Goal: Information Seeking & Learning: Find contact information

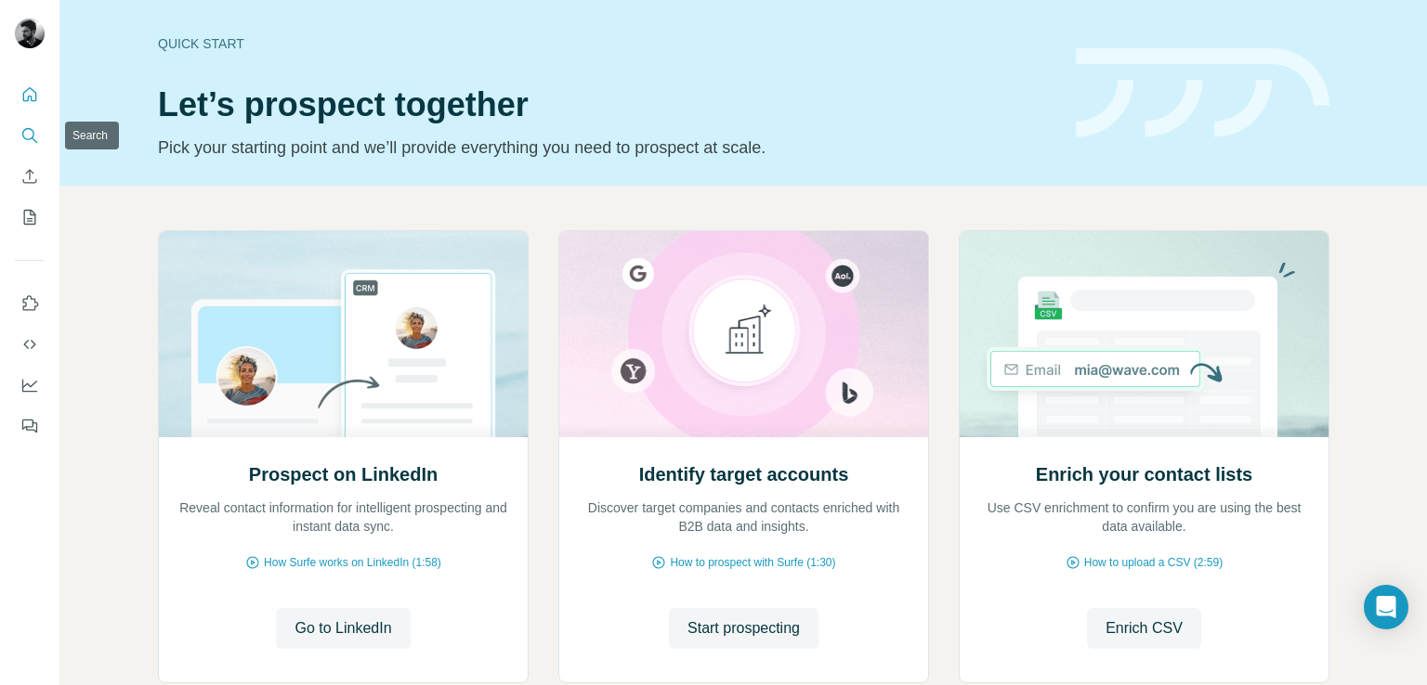
click at [16, 139] on button "Search" at bounding box center [30, 135] width 30 height 33
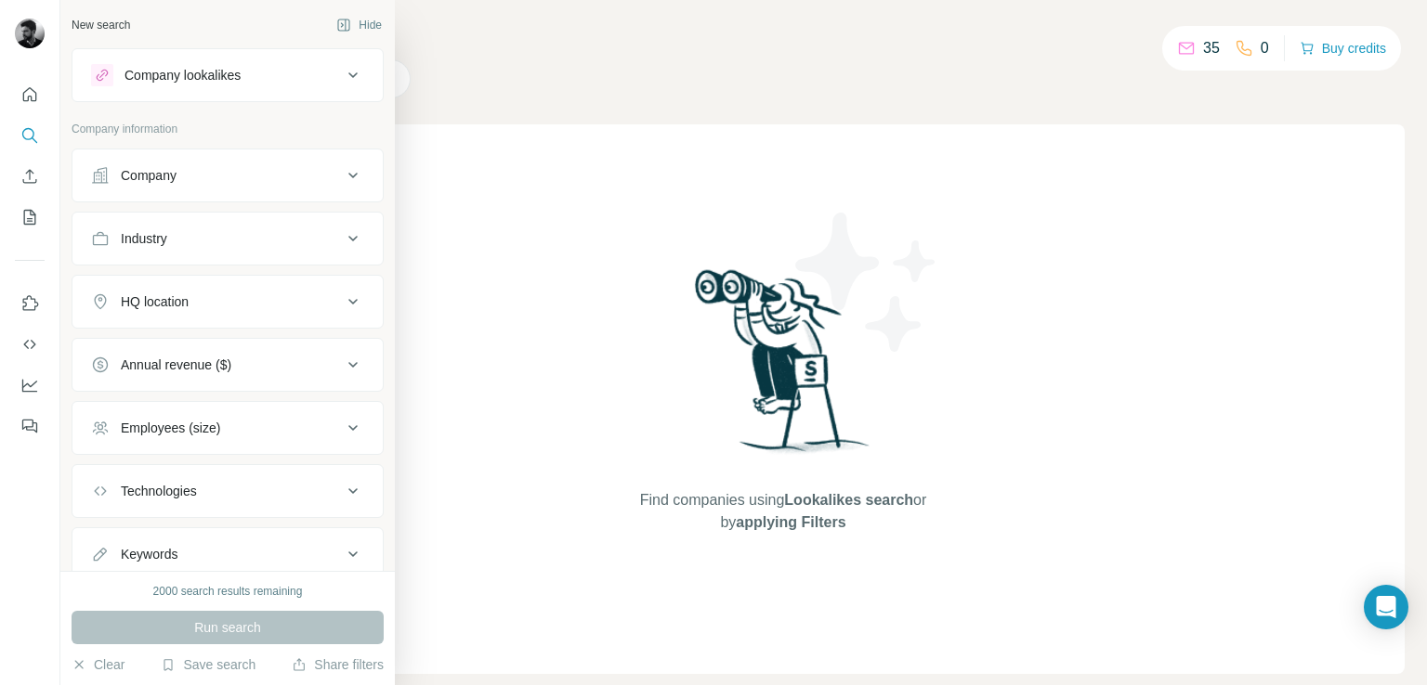
click at [210, 71] on div "Company lookalikes" at bounding box center [182, 75] width 116 height 19
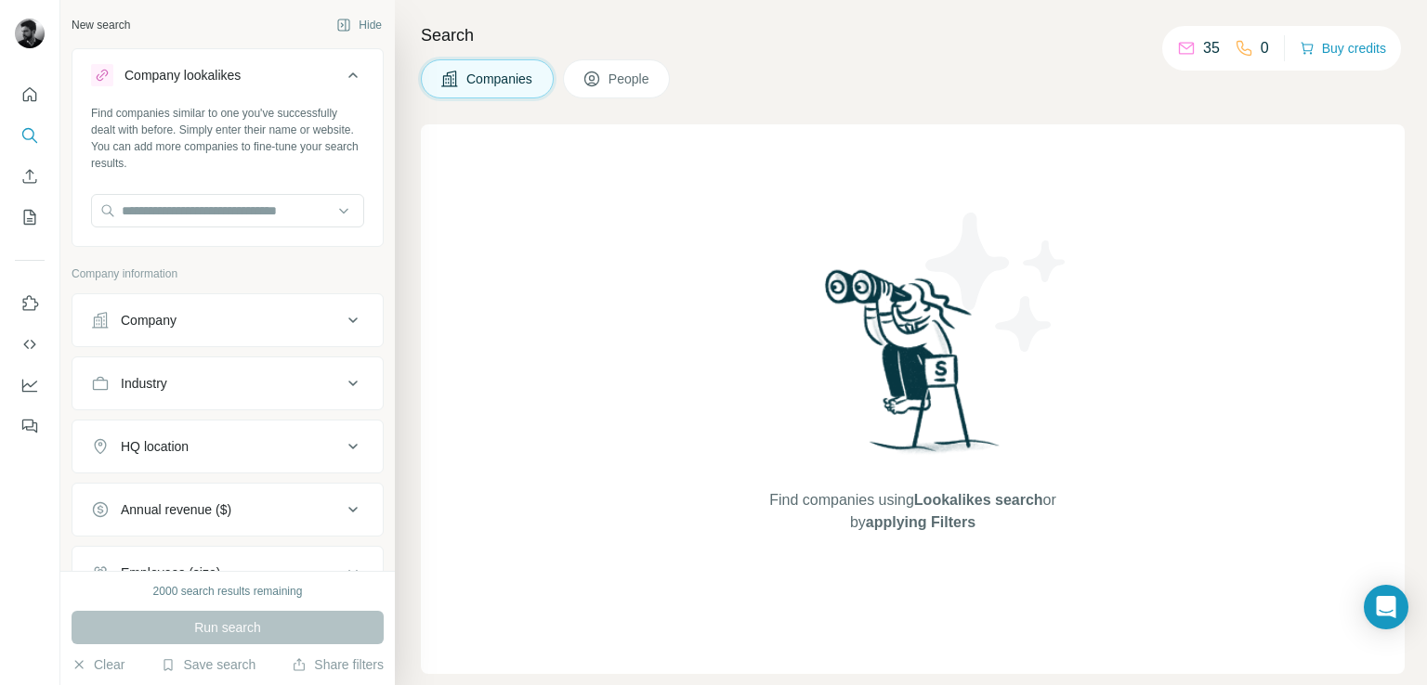
click at [210, 71] on div "Company lookalikes" at bounding box center [182, 75] width 116 height 19
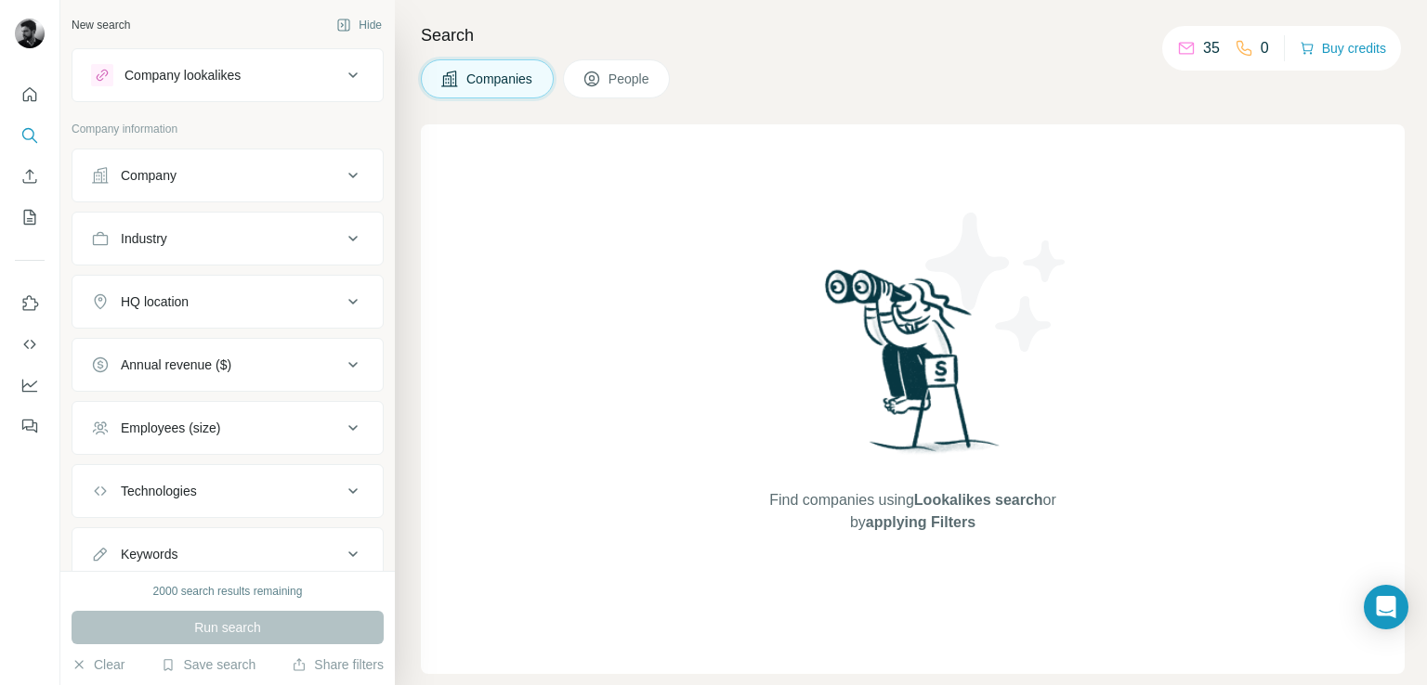
click at [222, 176] on div "Company" at bounding box center [216, 175] width 251 height 19
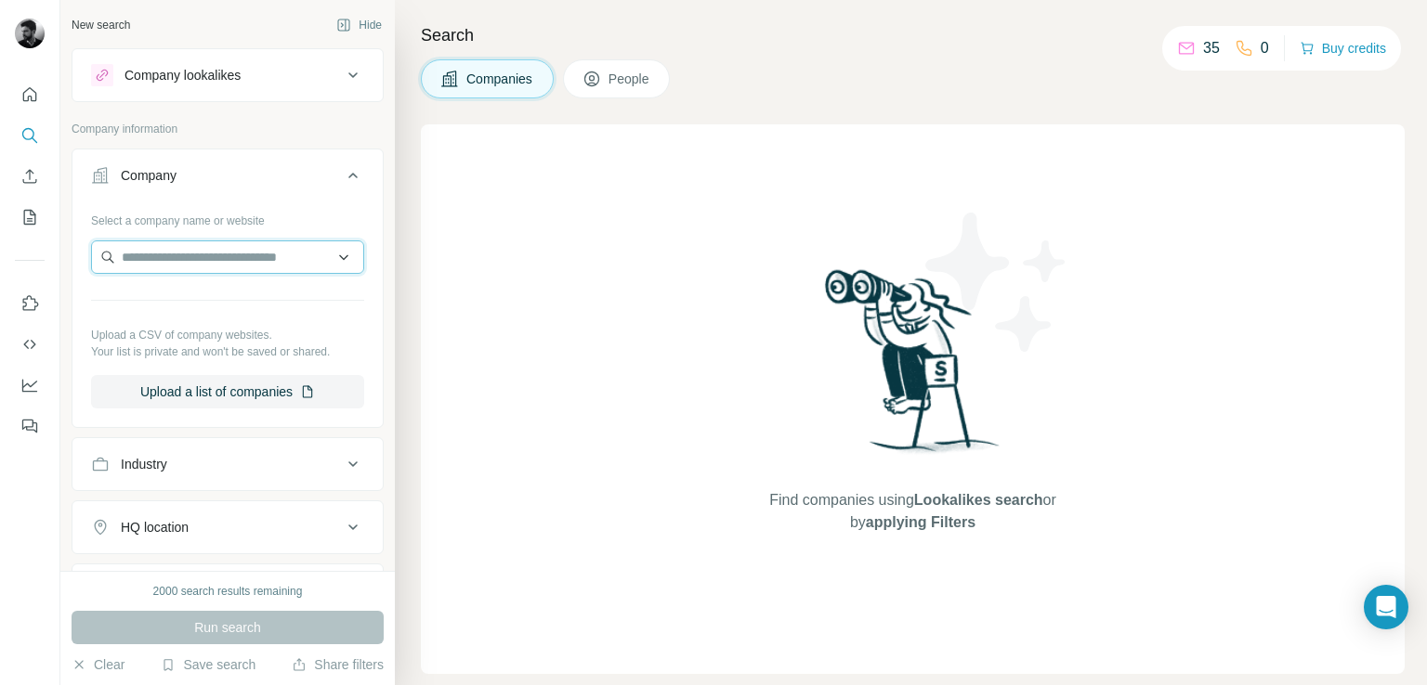
click at [189, 261] on input "text" at bounding box center [227, 257] width 273 height 33
paste input "**********"
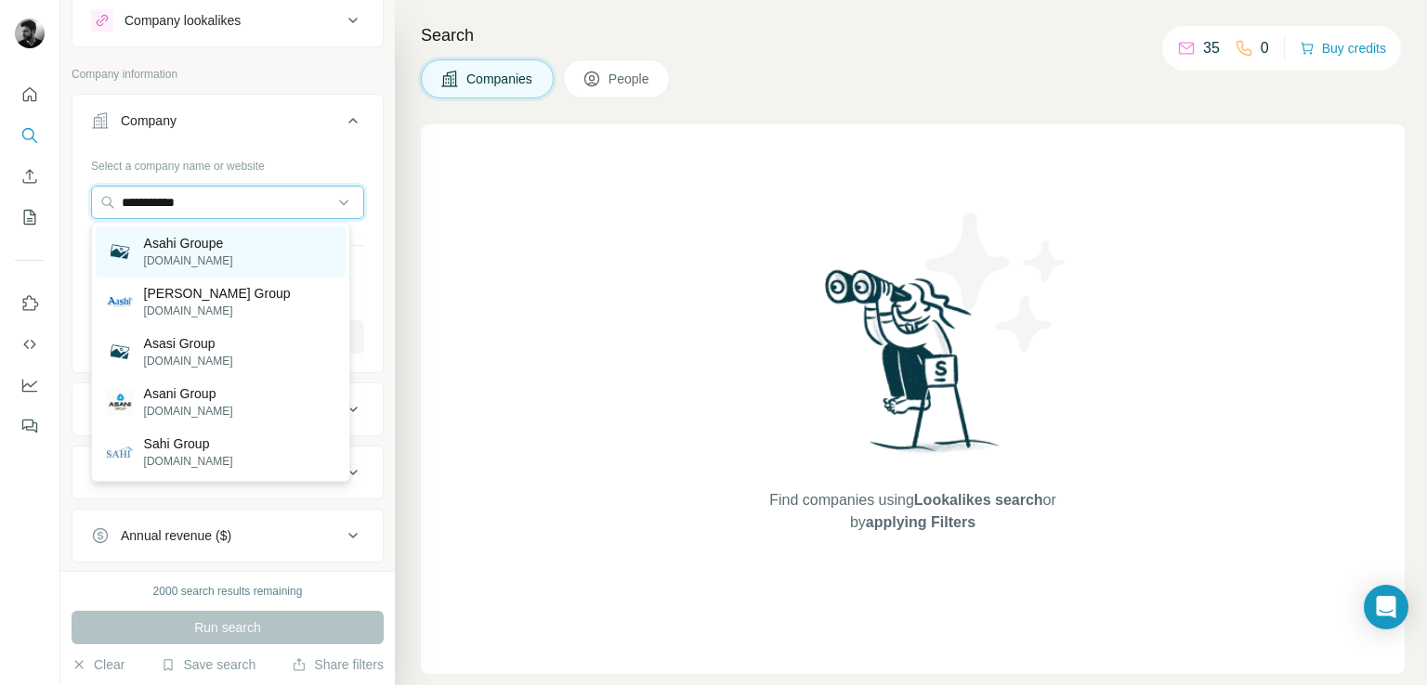
scroll to position [56, 0]
type input "**********"
click at [264, 309] on div "[PERSON_NAME] Group [DOMAIN_NAME]" at bounding box center [221, 301] width 250 height 50
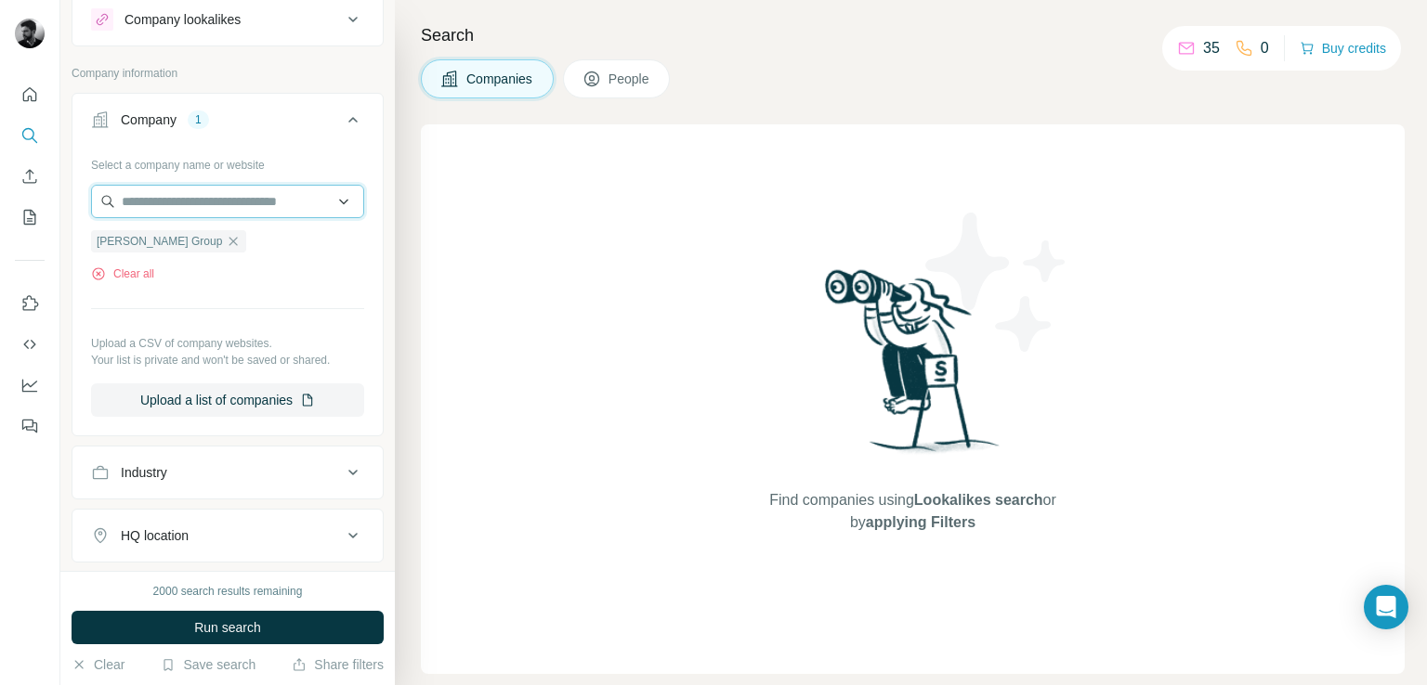
click at [248, 195] on input "text" at bounding box center [227, 201] width 273 height 33
paste input "**********"
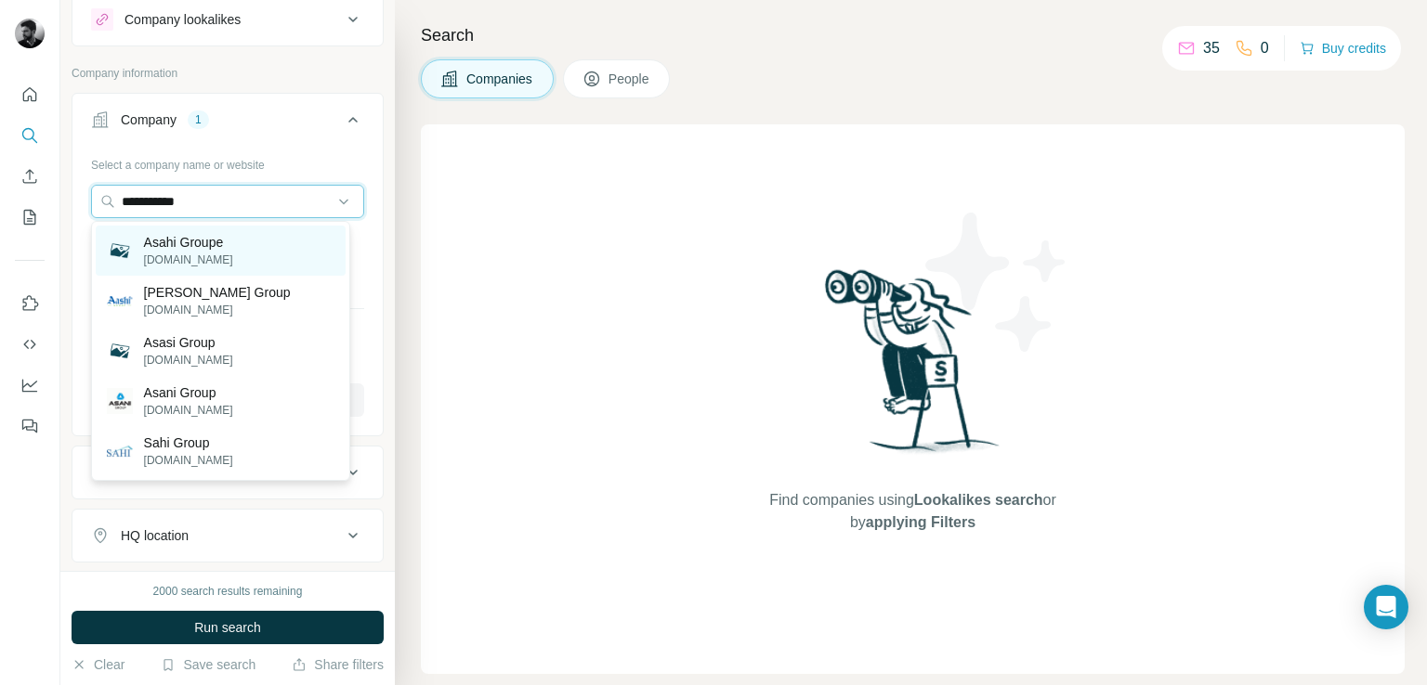
type input "**********"
click at [207, 254] on p "[DOMAIN_NAME]" at bounding box center [188, 260] width 89 height 17
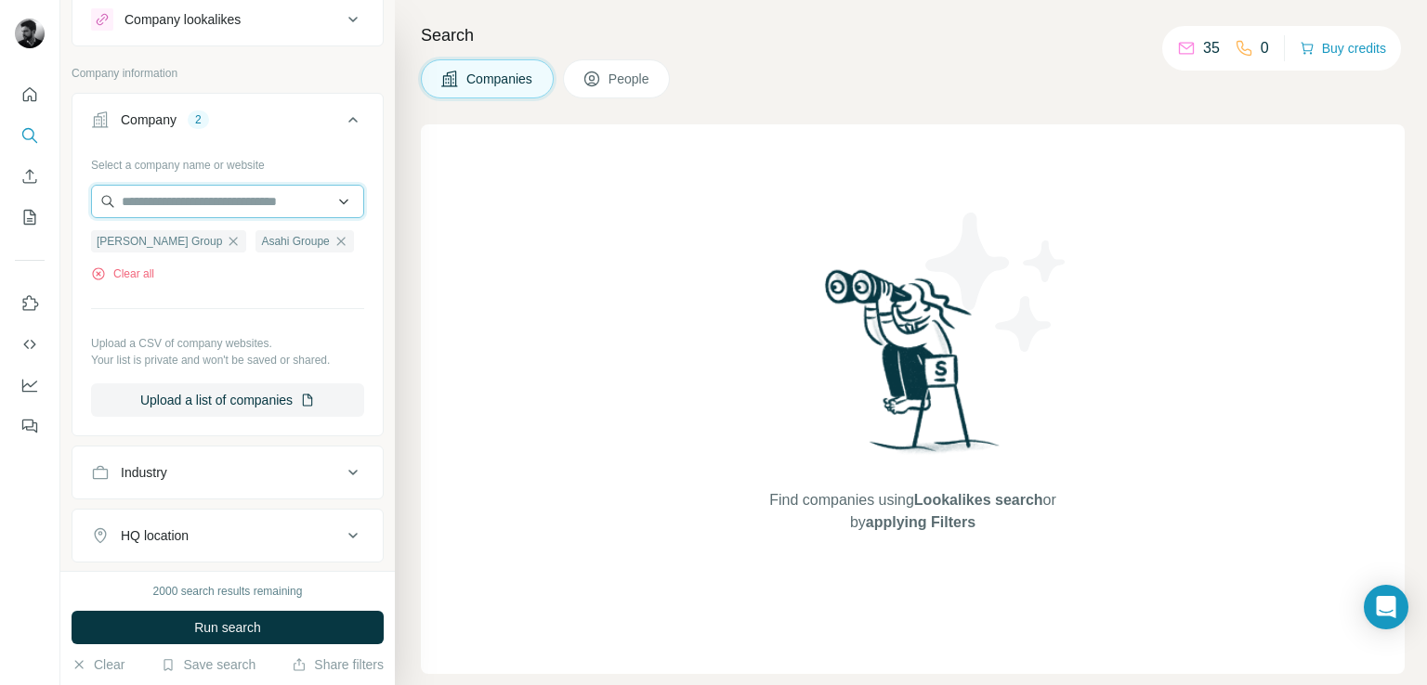
click at [226, 193] on input "text" at bounding box center [227, 201] width 273 height 33
paste input "**********"
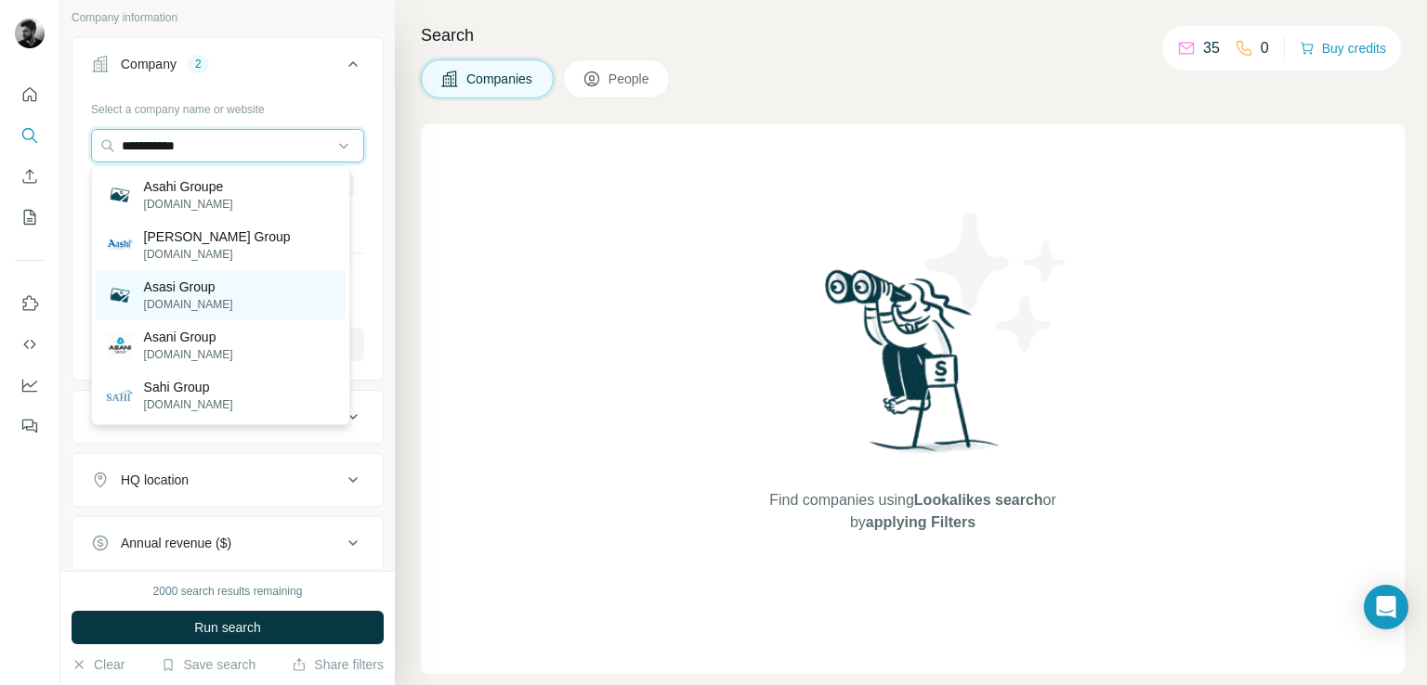
scroll to position [115, 0]
type input "**********"
click at [212, 274] on p "Asasi Group" at bounding box center [188, 283] width 89 height 19
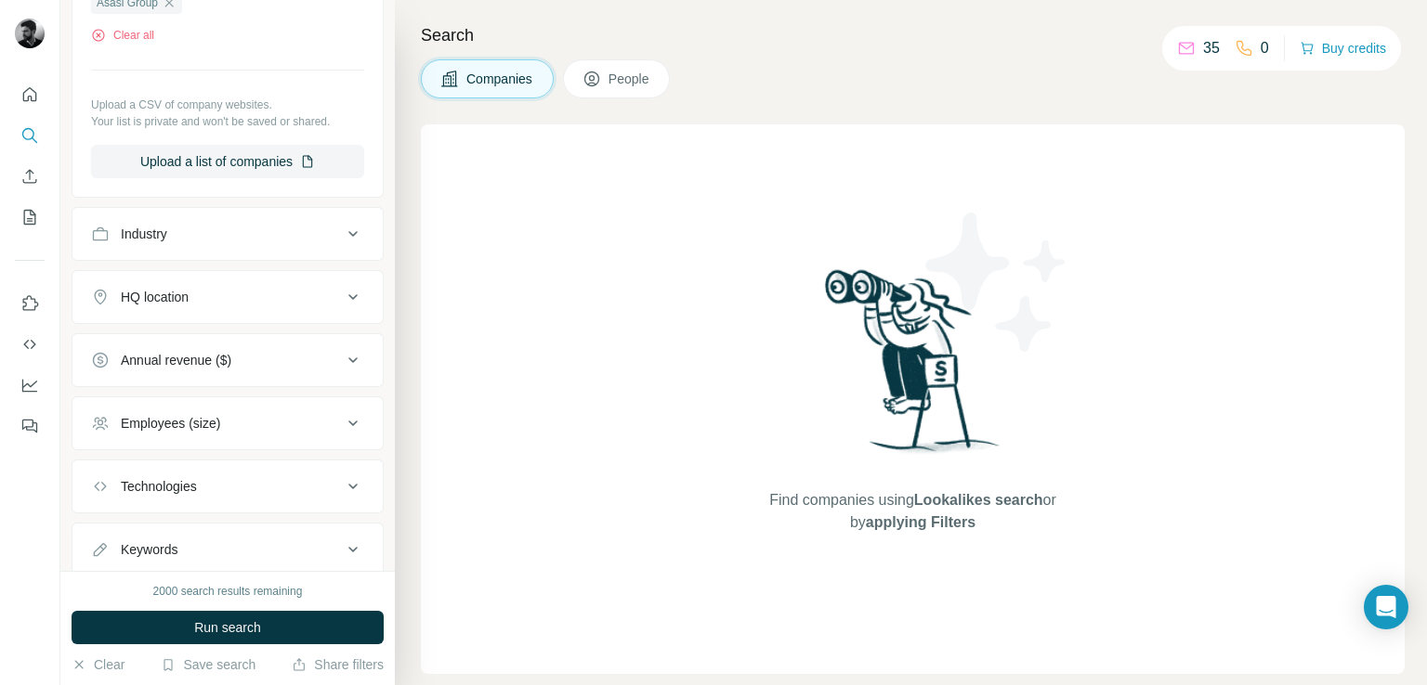
scroll to position [372, 0]
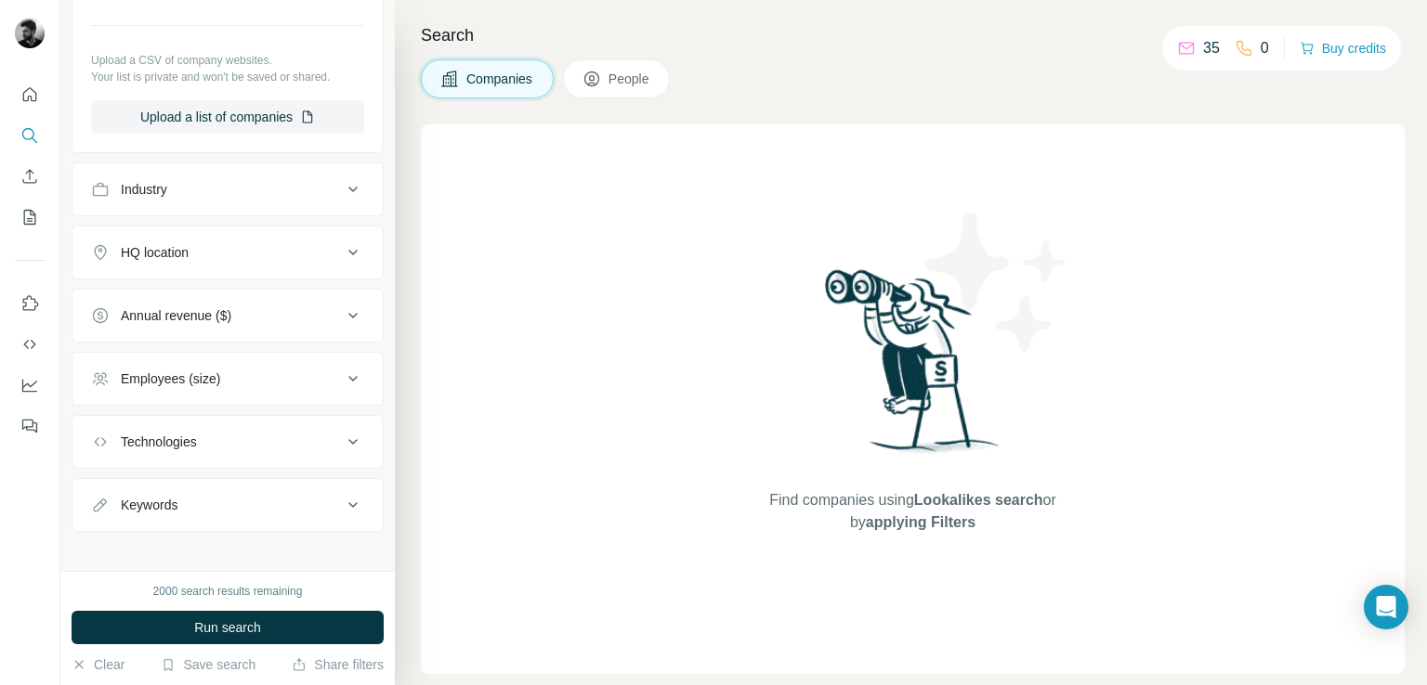
click at [197, 402] on div "Employees (size)" at bounding box center [228, 379] width 312 height 54
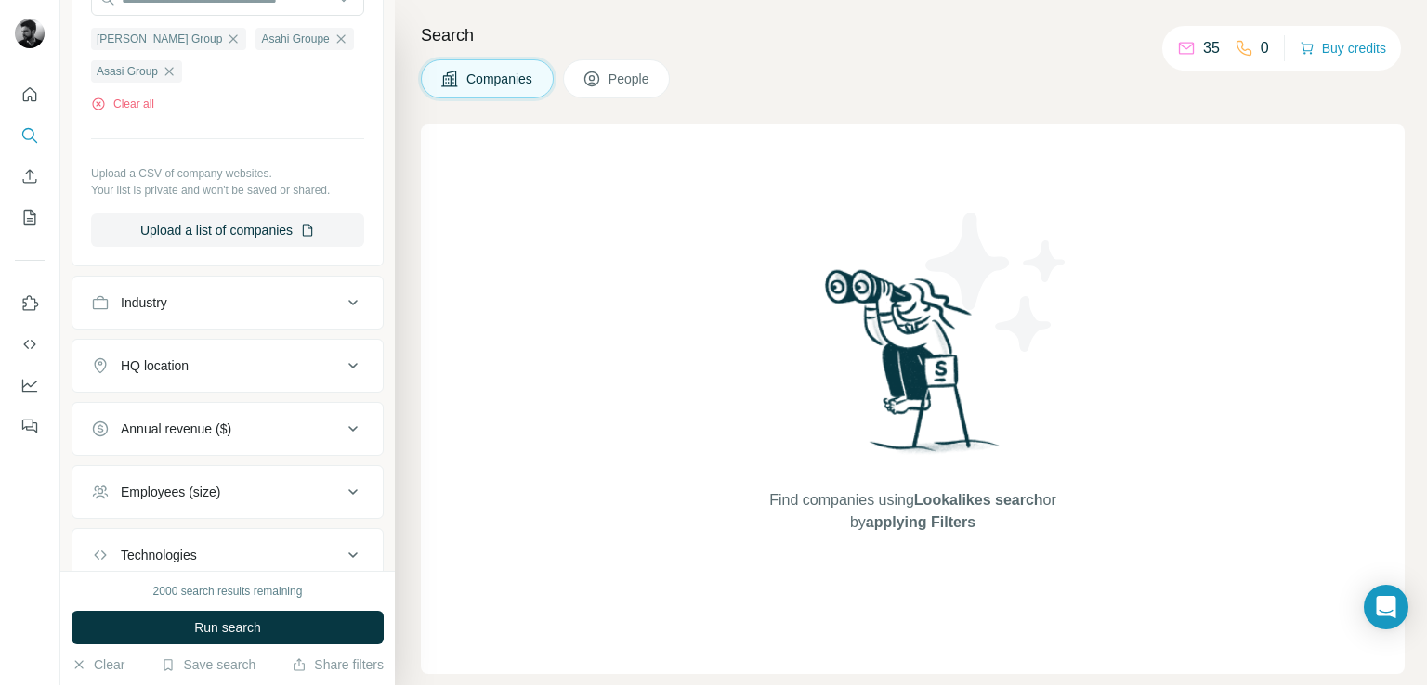
scroll to position [316, 0]
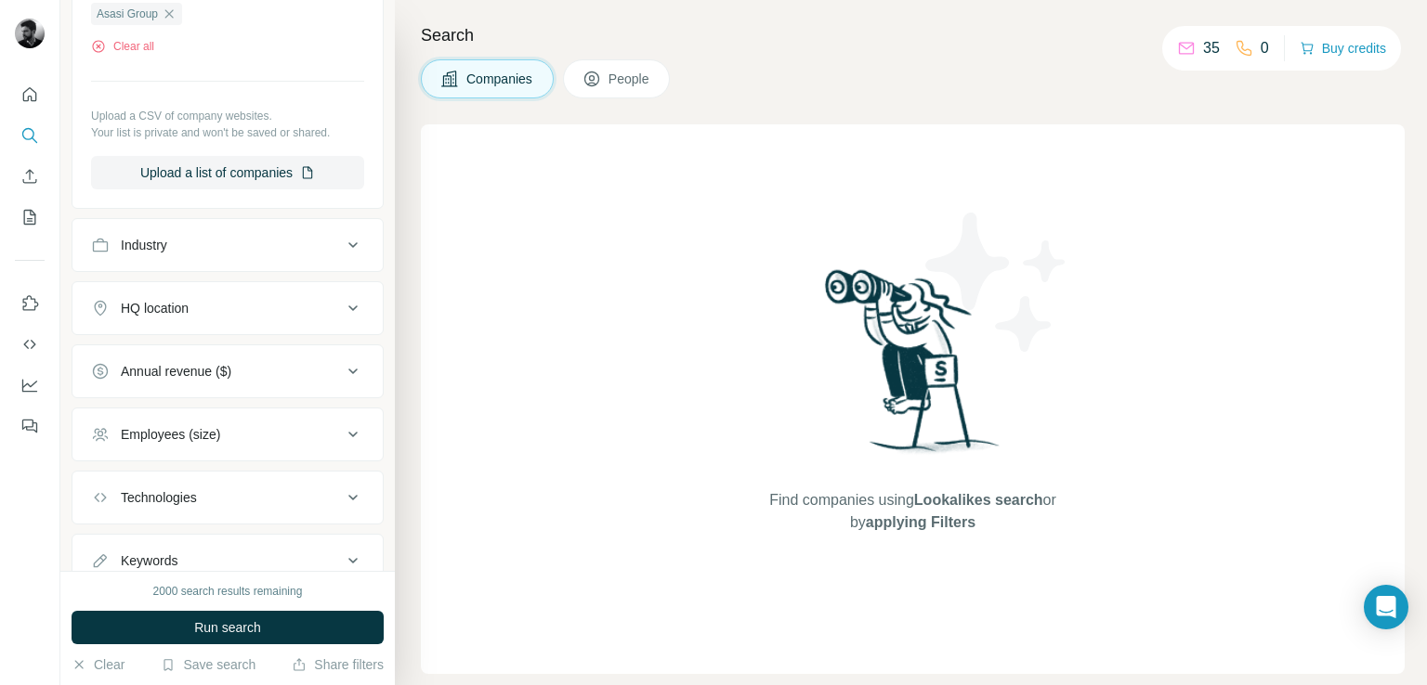
click at [171, 548] on button "Keywords" at bounding box center [227, 561] width 310 height 45
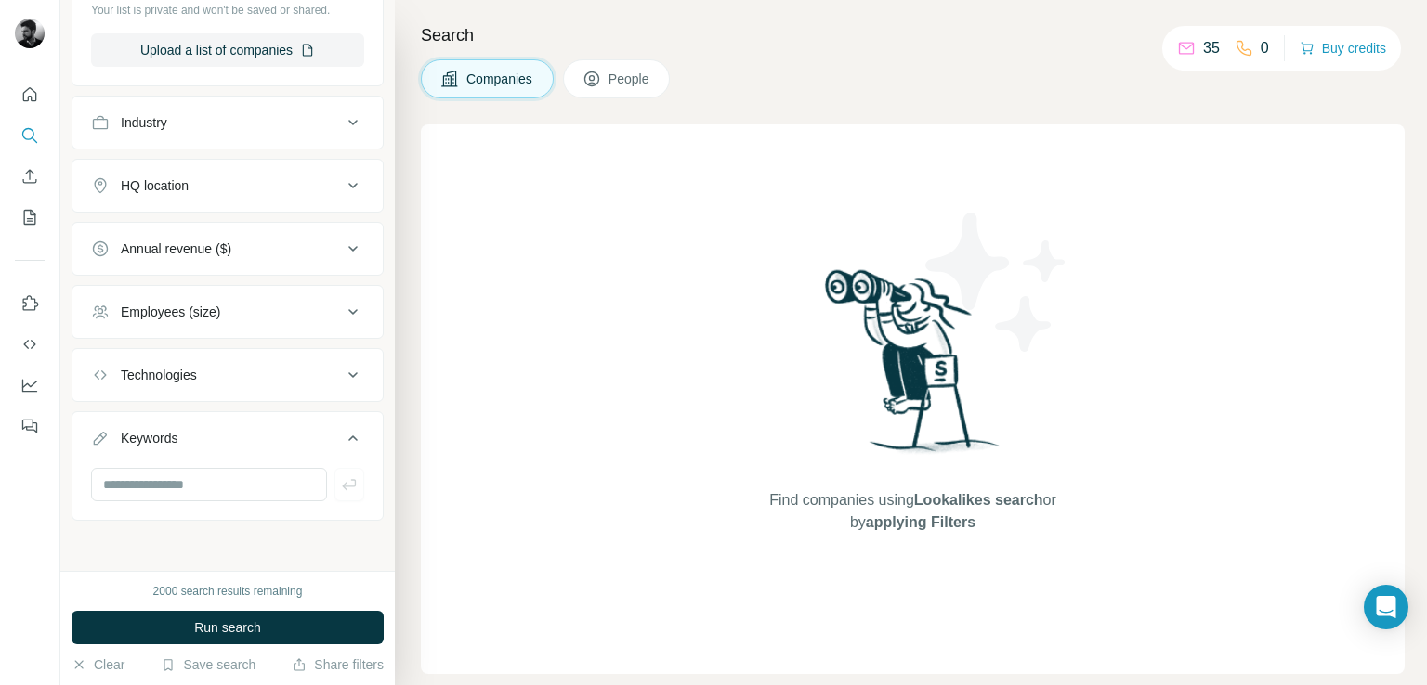
scroll to position [437, 0]
click at [201, 498] on input "text" at bounding box center [209, 486] width 236 height 33
type input "*****"
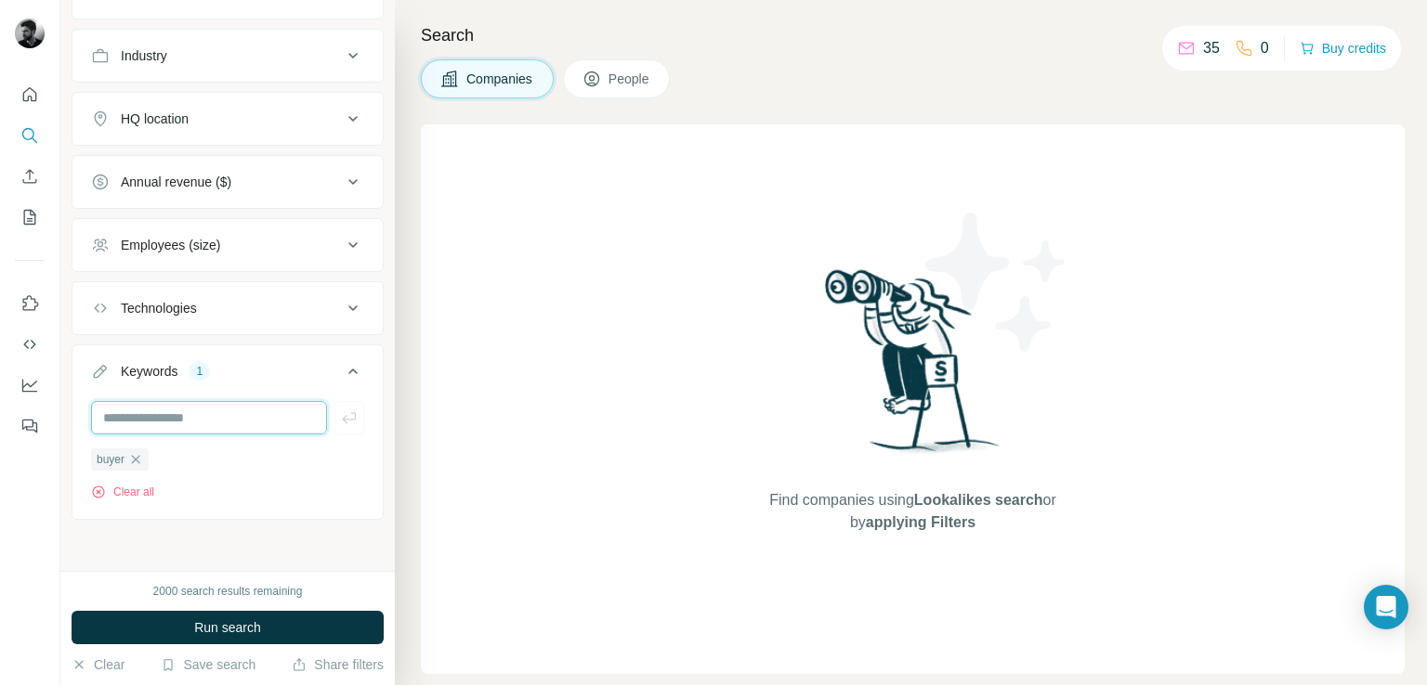
scroll to position [505, 0]
click at [222, 629] on span "Run search" at bounding box center [227, 628] width 67 height 19
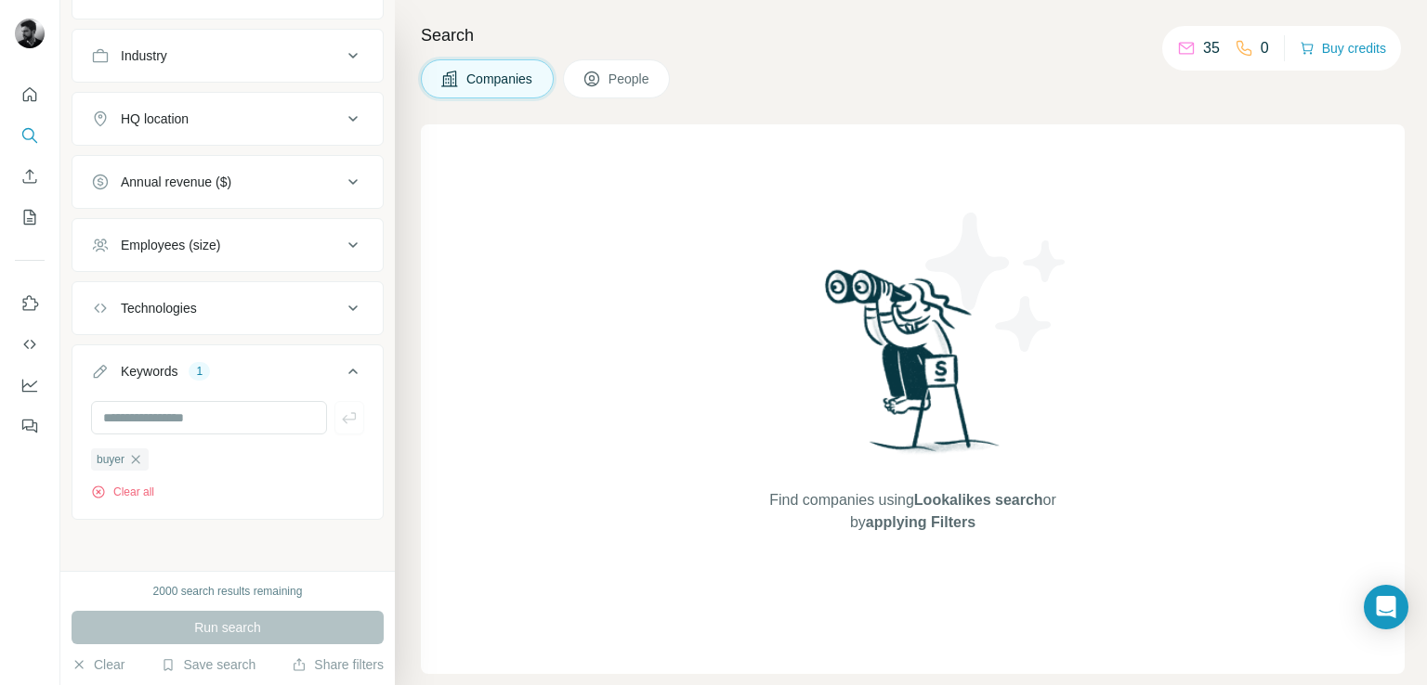
scroll to position [0, 0]
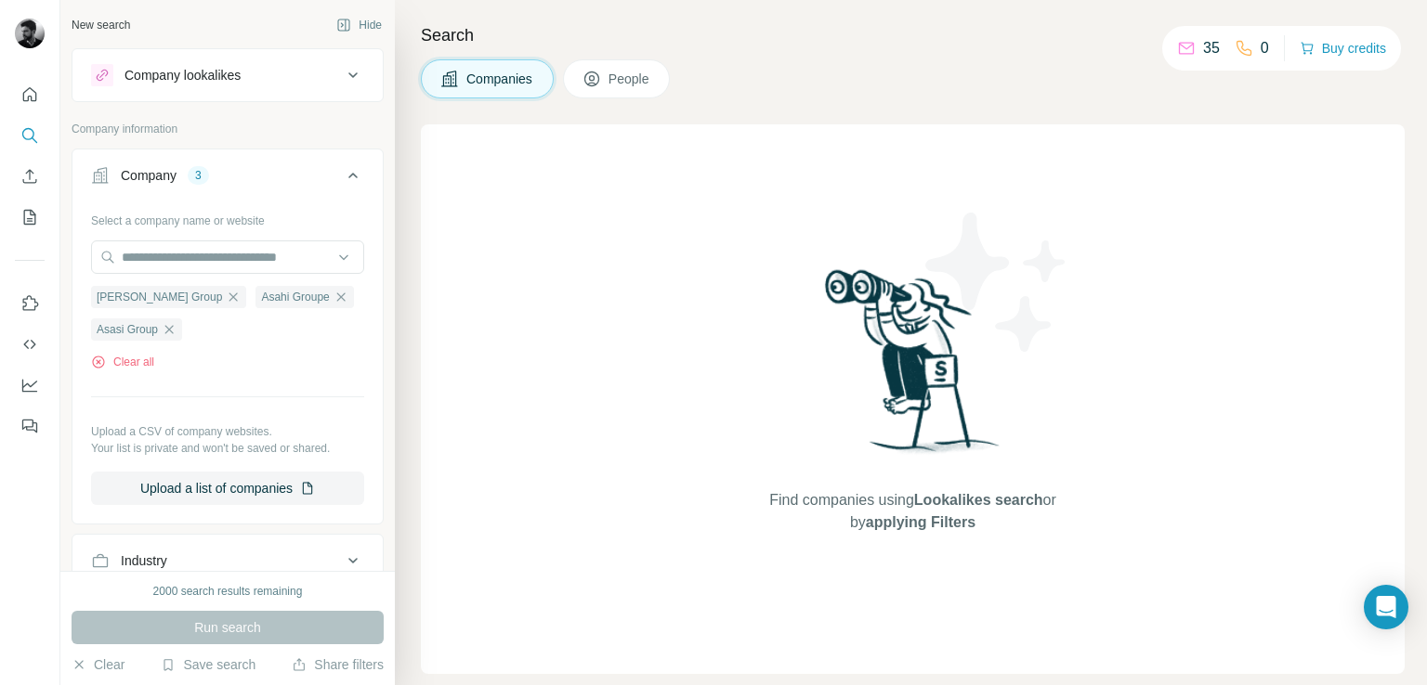
click at [215, 91] on button "Company lookalikes" at bounding box center [227, 75] width 310 height 45
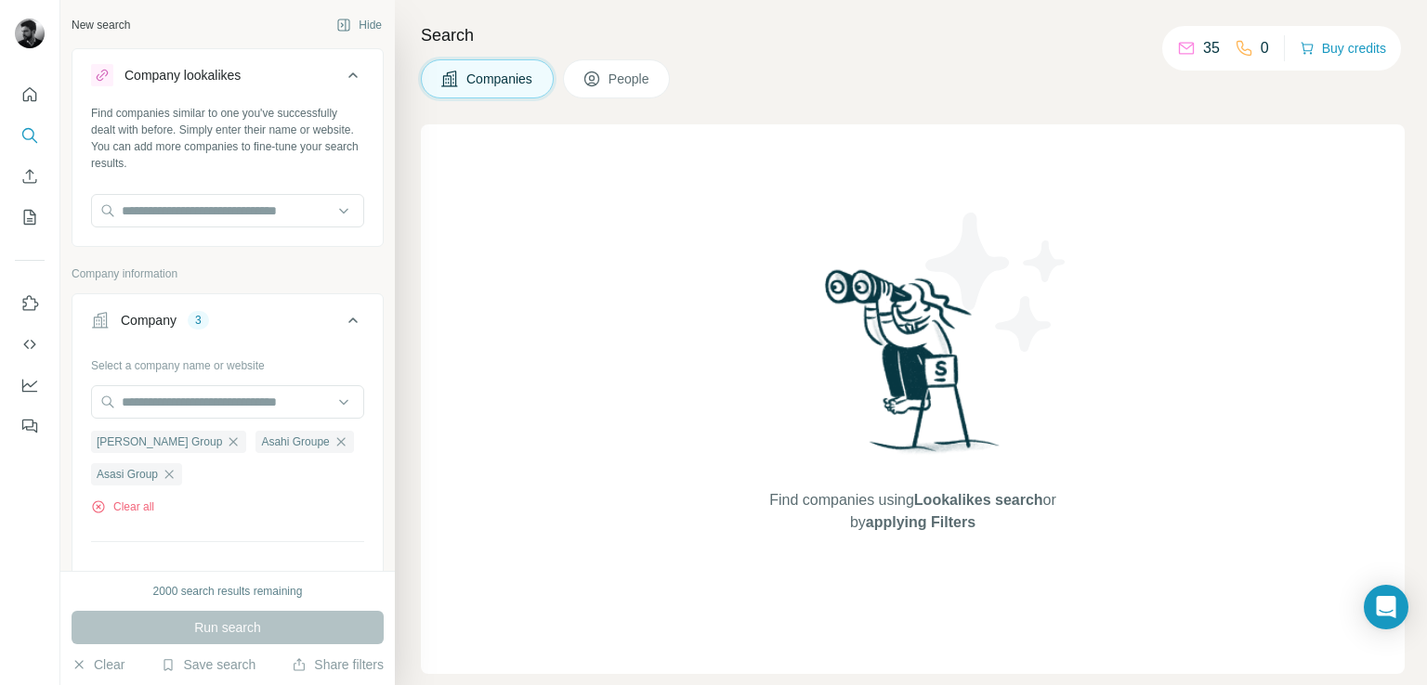
click at [215, 91] on button "Company lookalikes" at bounding box center [227, 79] width 310 height 52
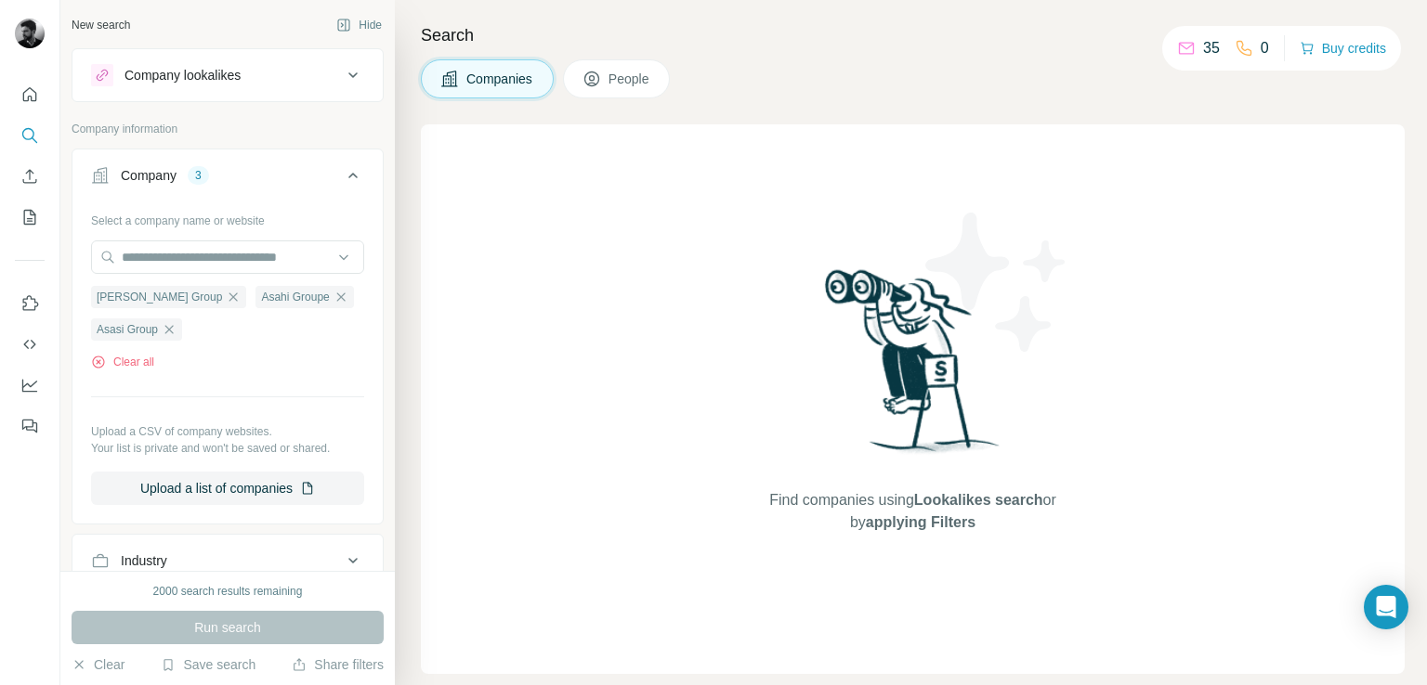
click at [606, 89] on button "People" at bounding box center [617, 78] width 108 height 39
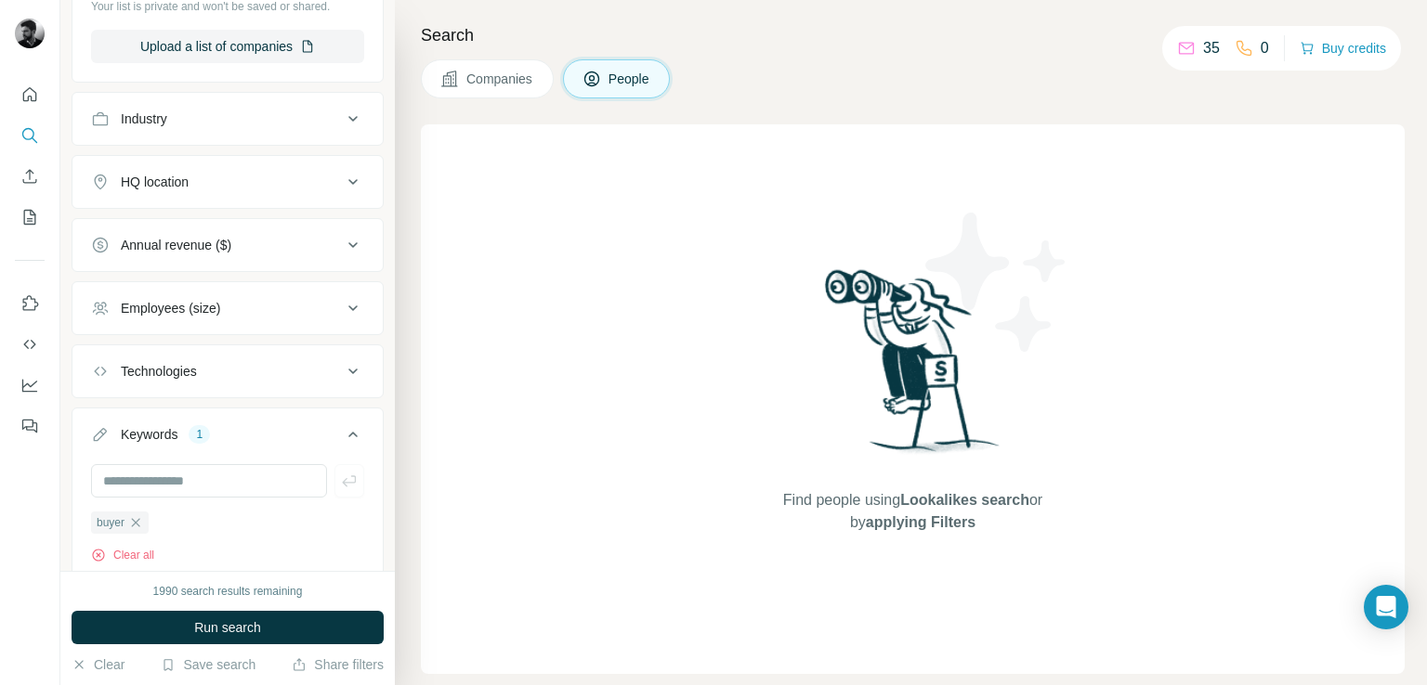
scroll to position [736, 0]
click at [143, 523] on icon "button" at bounding box center [135, 519] width 15 height 15
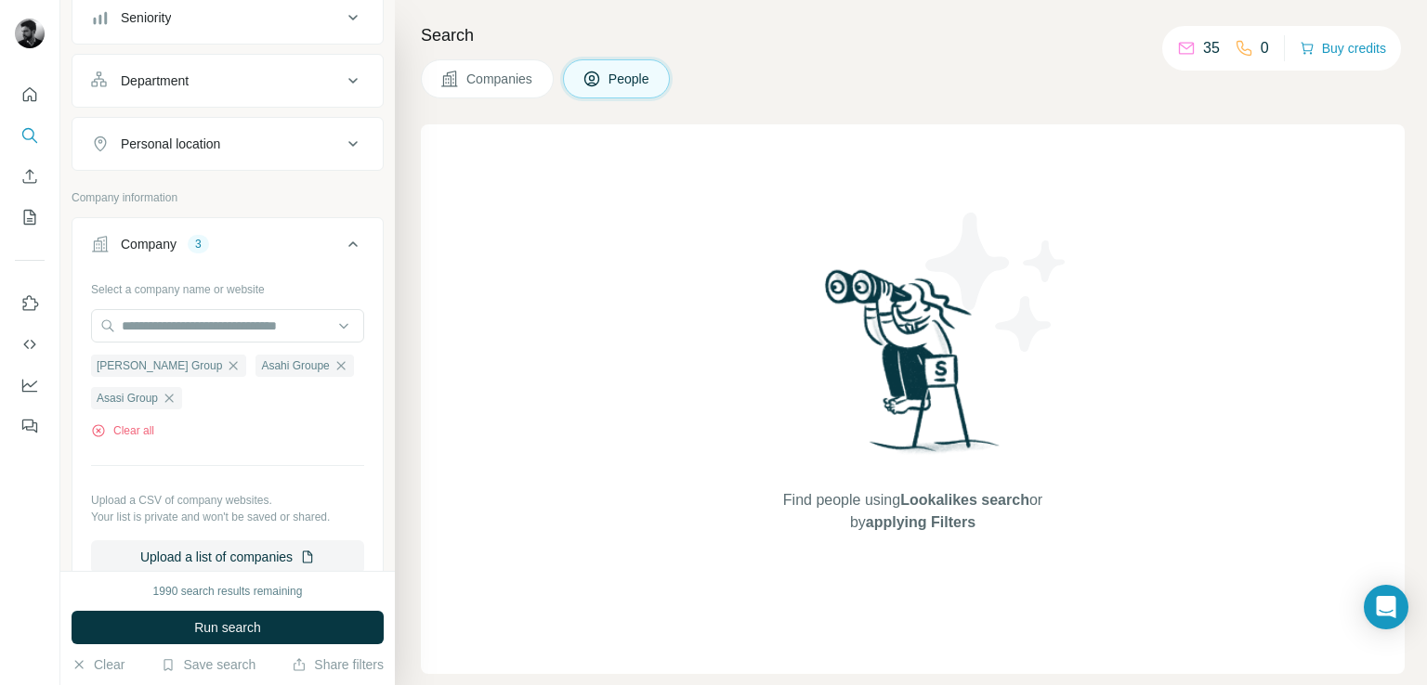
scroll to position [223, 0]
click at [212, 623] on span "Run search" at bounding box center [227, 628] width 67 height 19
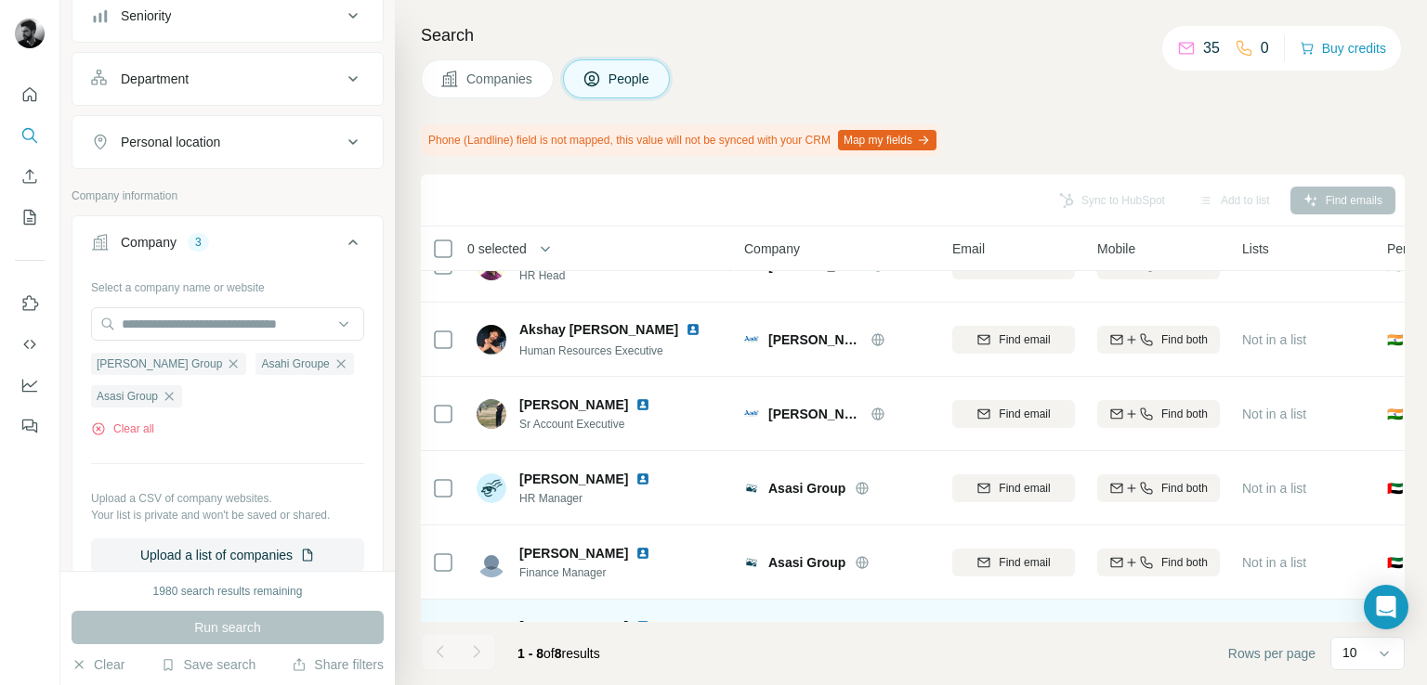
scroll to position [0, 0]
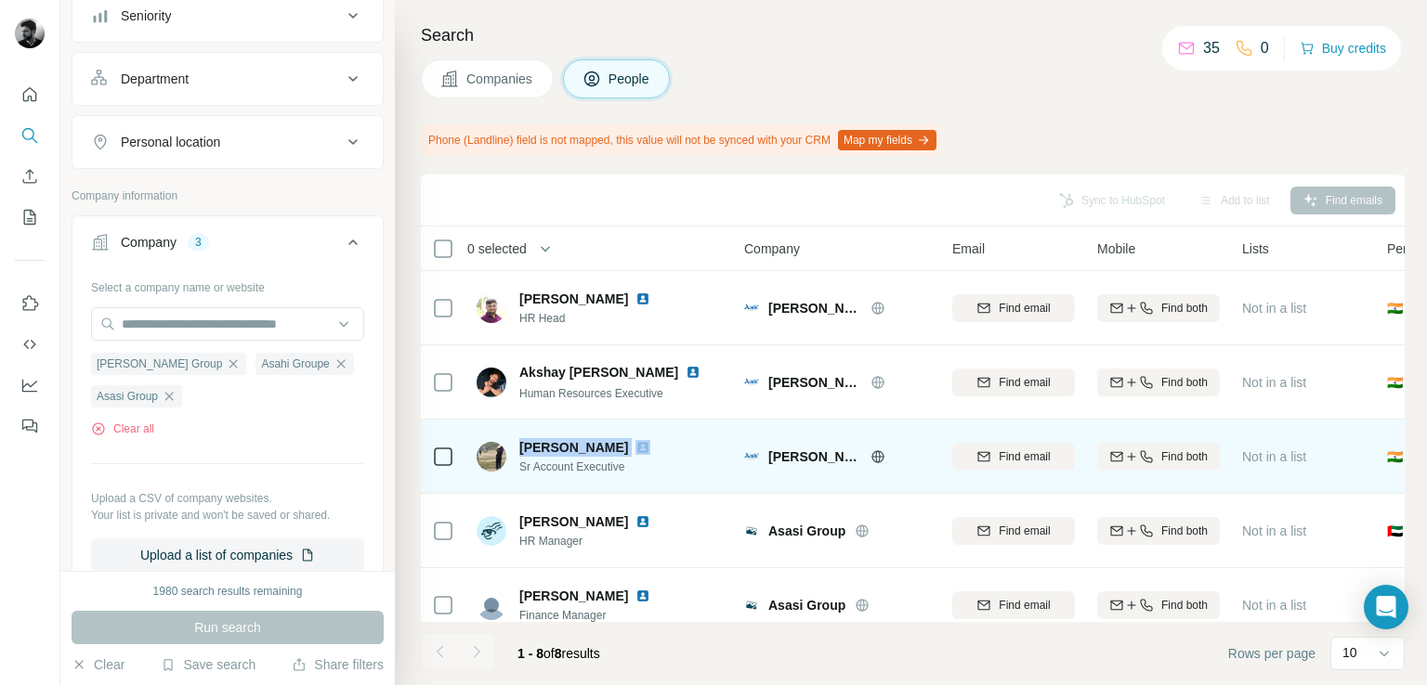
drag, startPoint x: 515, startPoint y: 449, endPoint x: 616, endPoint y: 439, distance: 100.7
click at [616, 439] on div "[PERSON_NAME] Account Executive" at bounding box center [574, 456] width 196 height 37
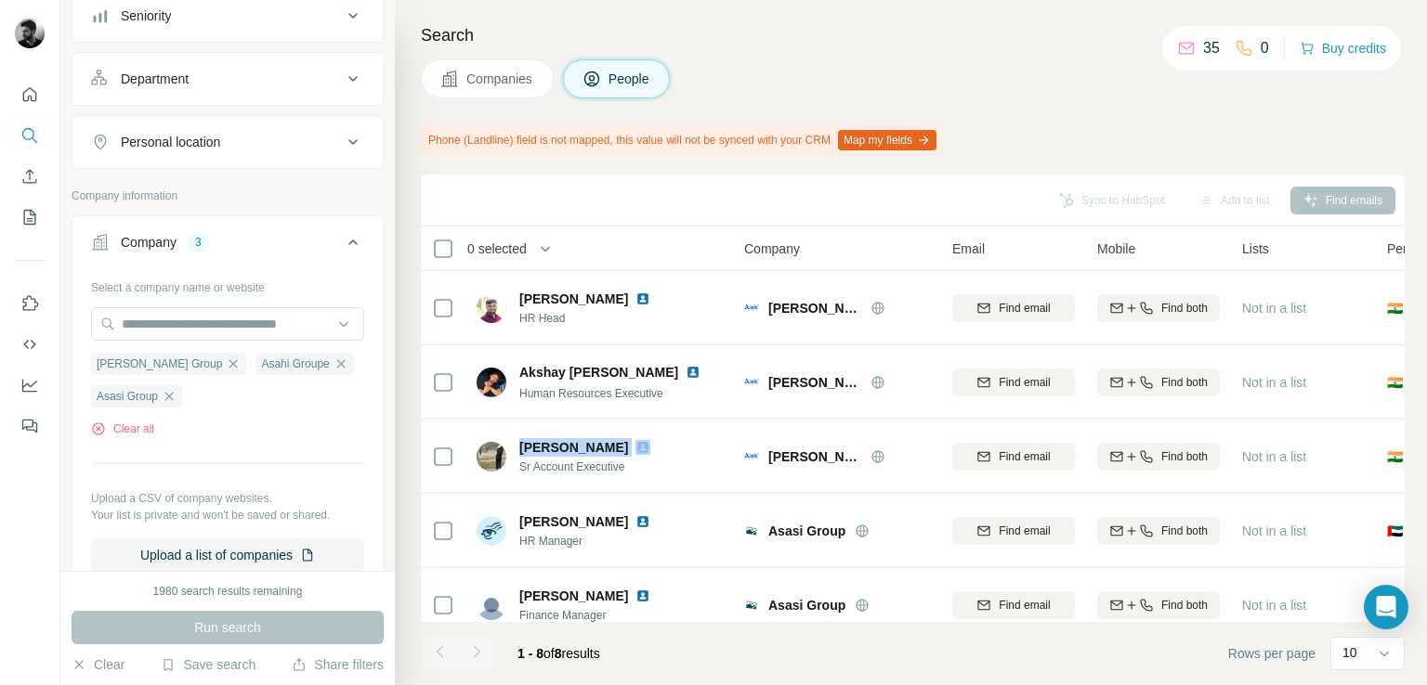
copy div "[PERSON_NAME]"
